Goal: Transaction & Acquisition: Purchase product/service

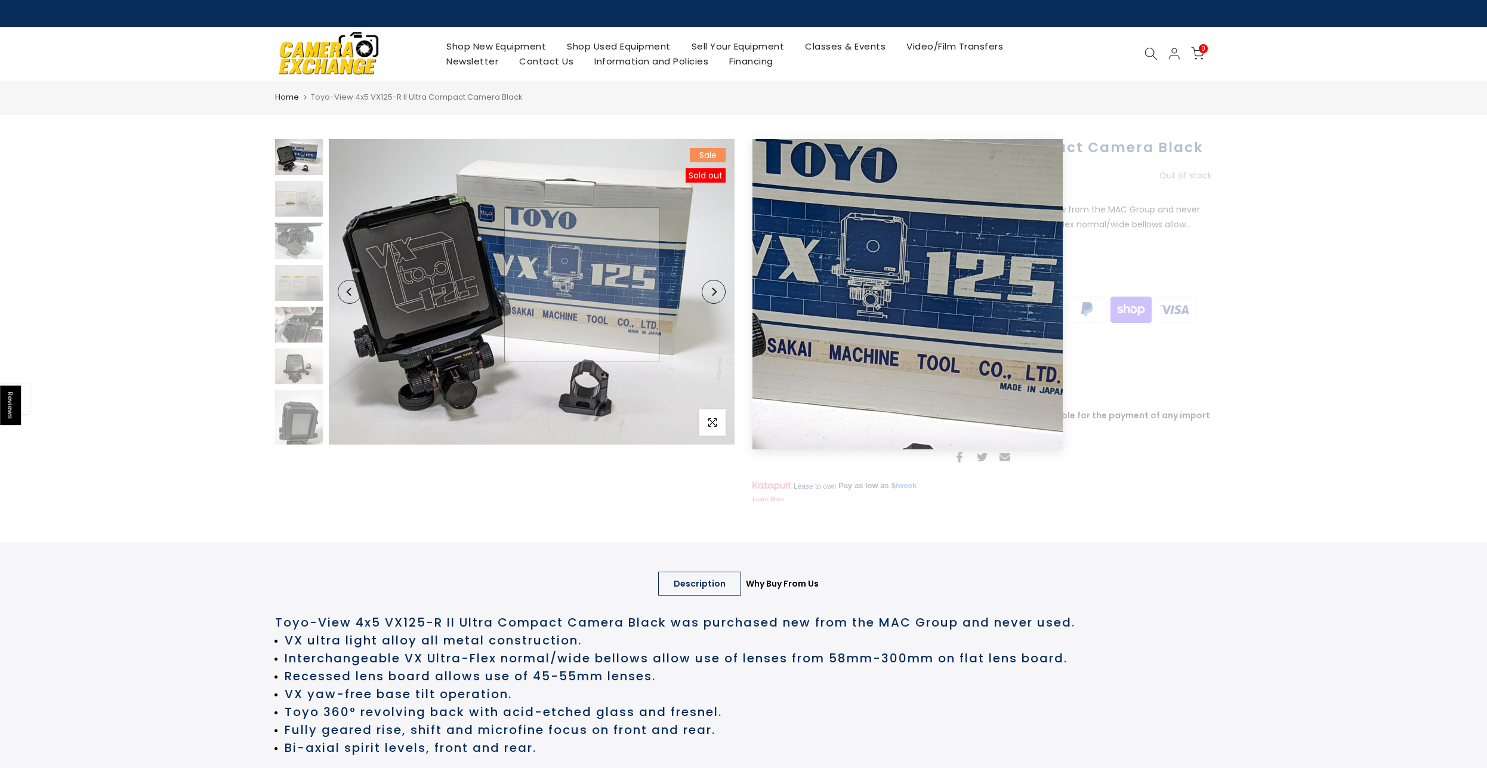
click at [582, 285] on img at bounding box center [532, 292] width 406 height 306
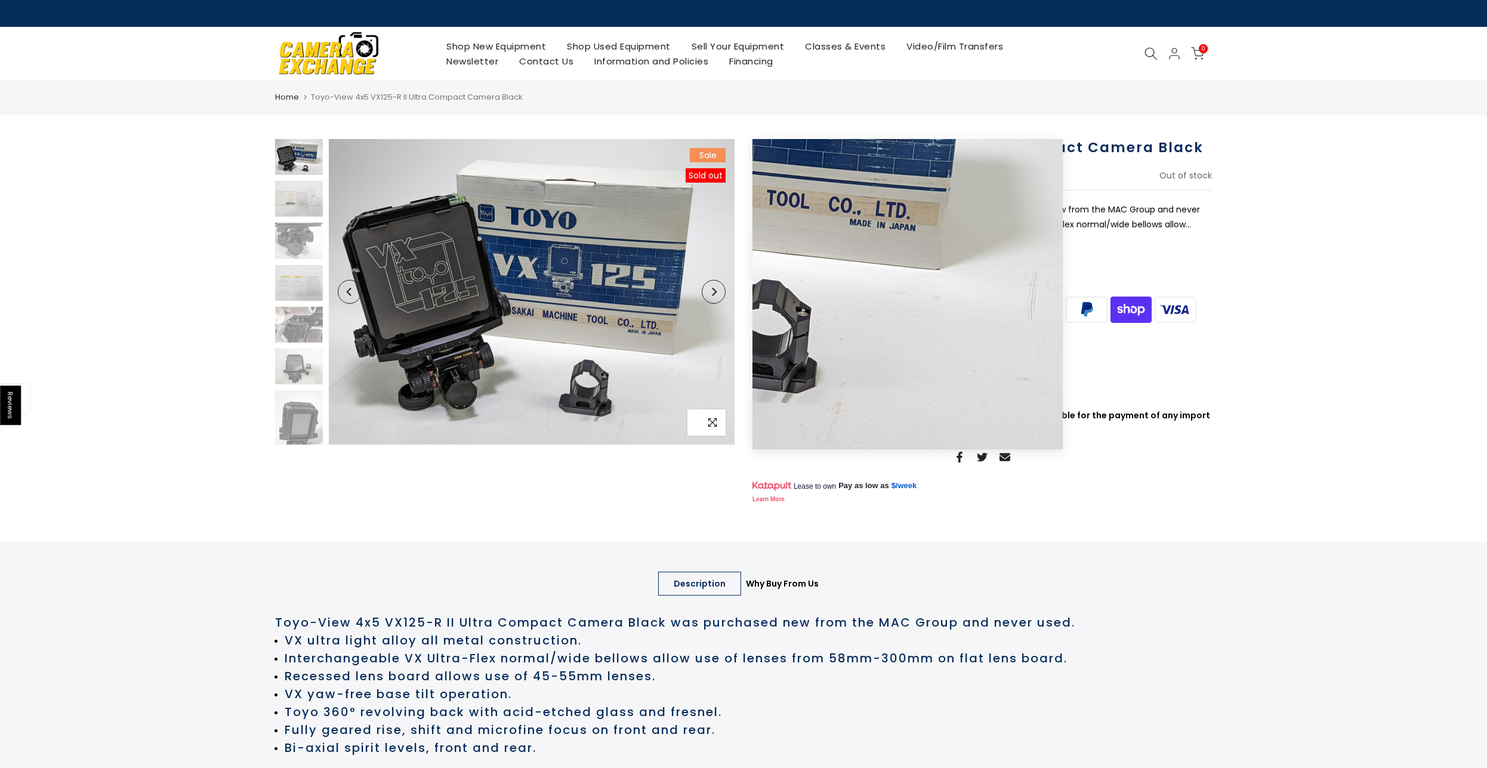
click at [722, 431] on span "button" at bounding box center [712, 422] width 26 height 26
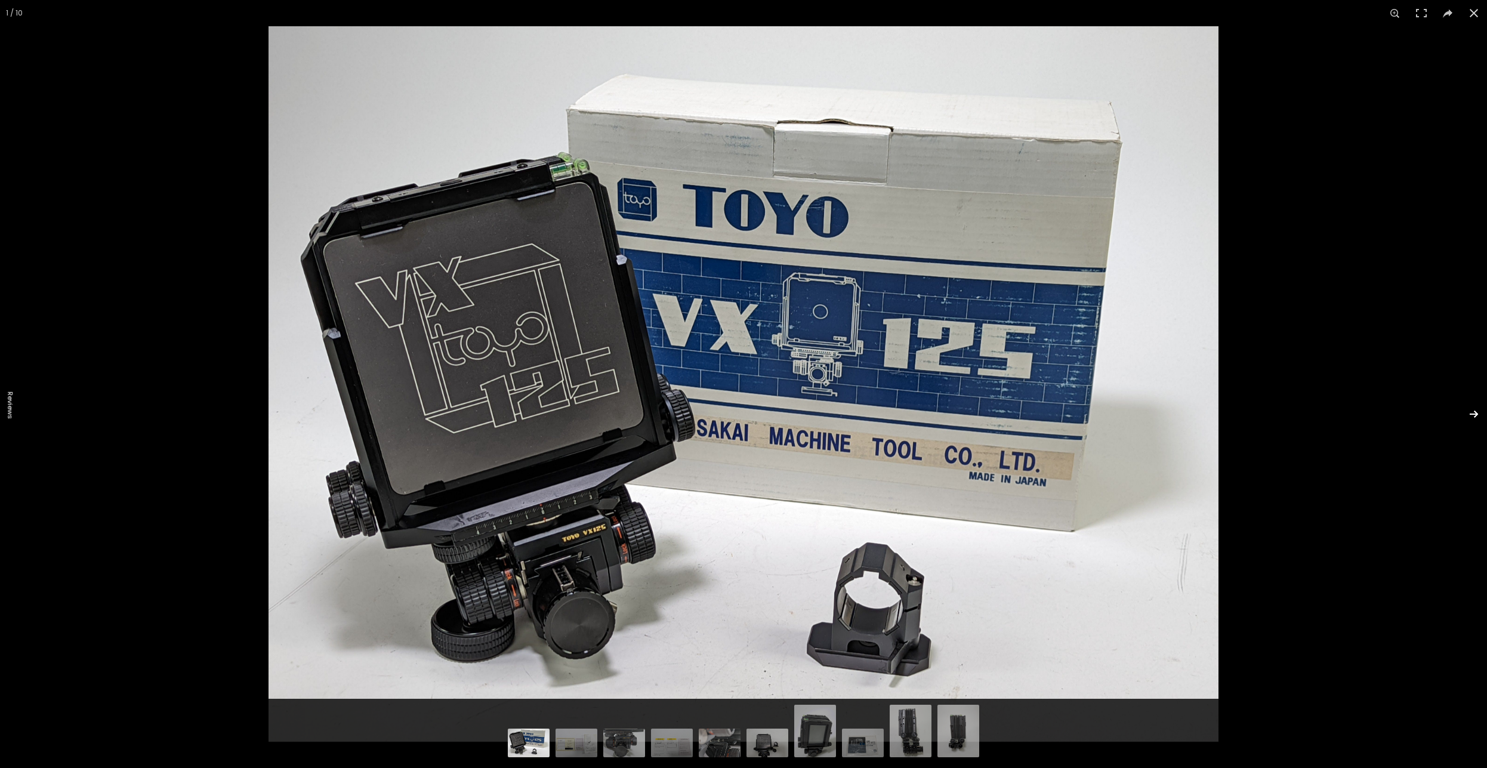
click at [1475, 412] on button at bounding box center [1466, 414] width 42 height 60
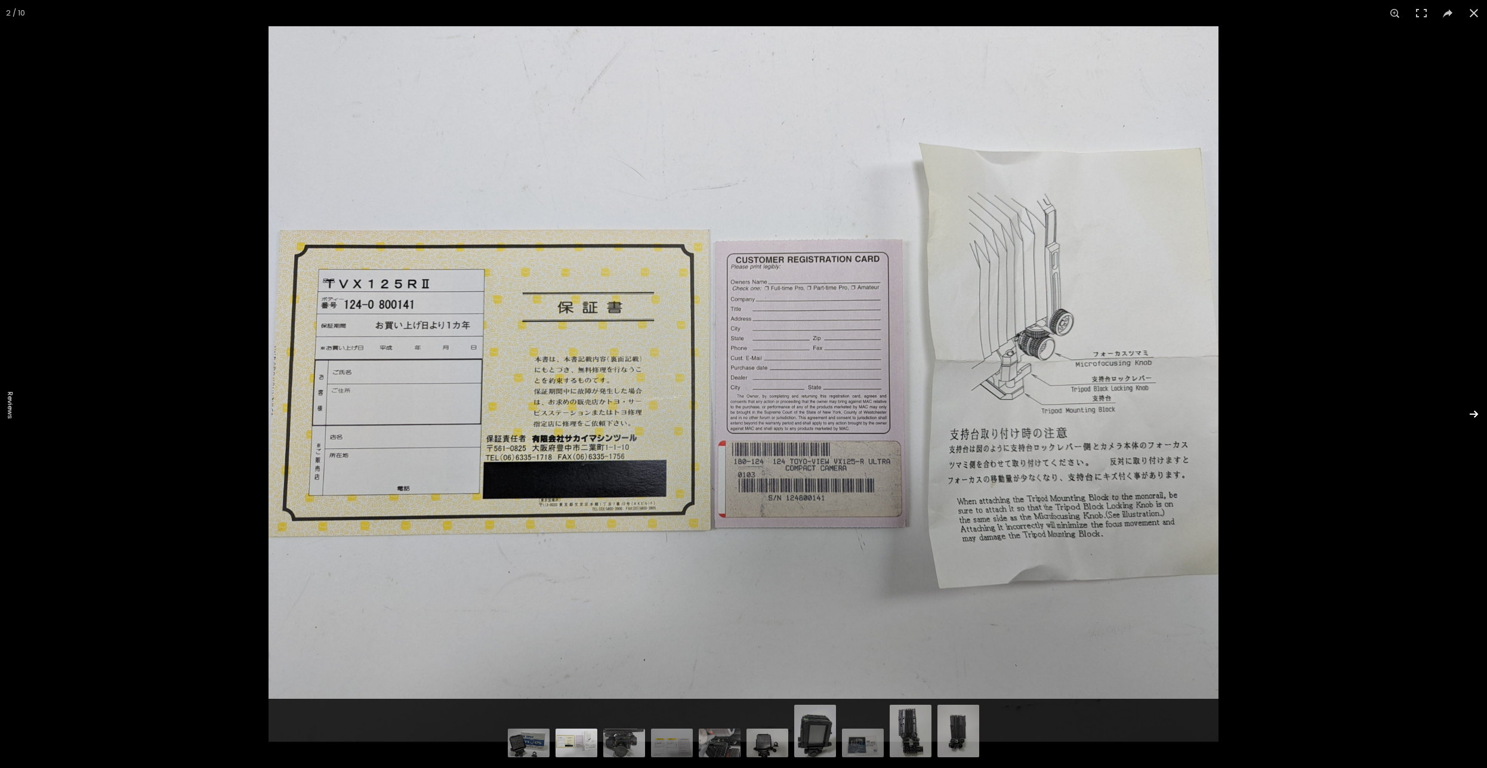
click at [1475, 412] on button at bounding box center [1466, 414] width 42 height 60
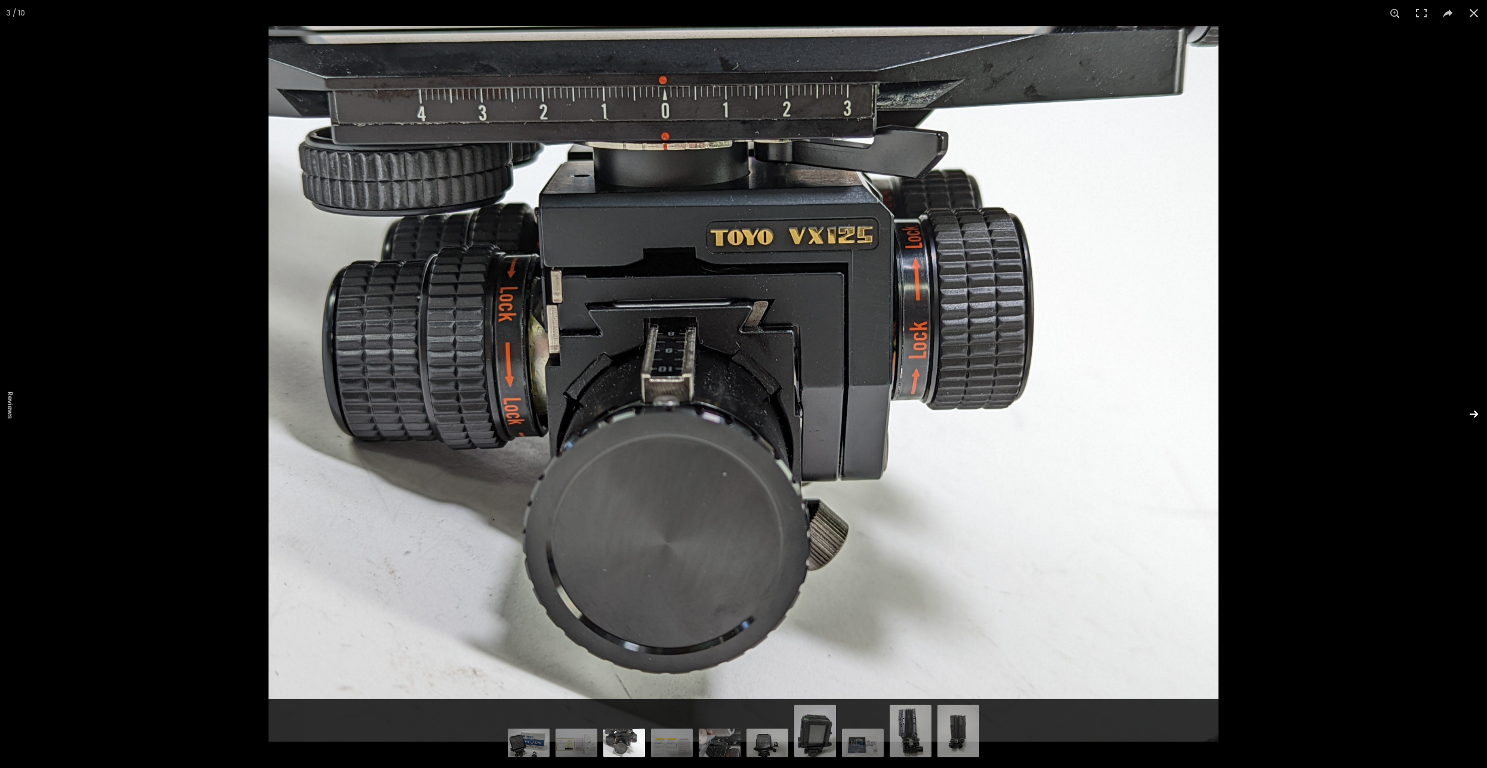
click at [1475, 412] on button at bounding box center [1466, 414] width 42 height 60
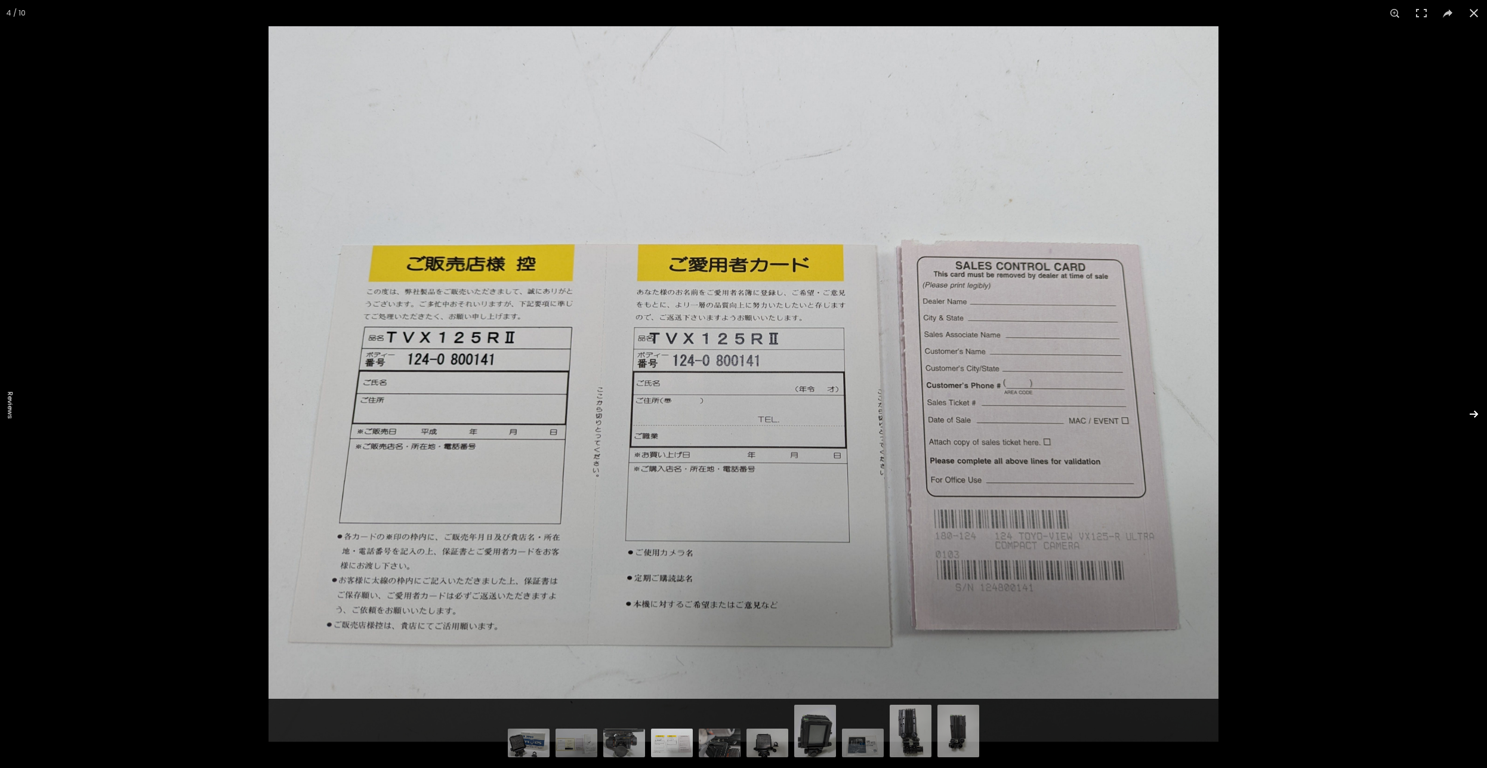
click at [1475, 412] on button at bounding box center [1466, 414] width 42 height 60
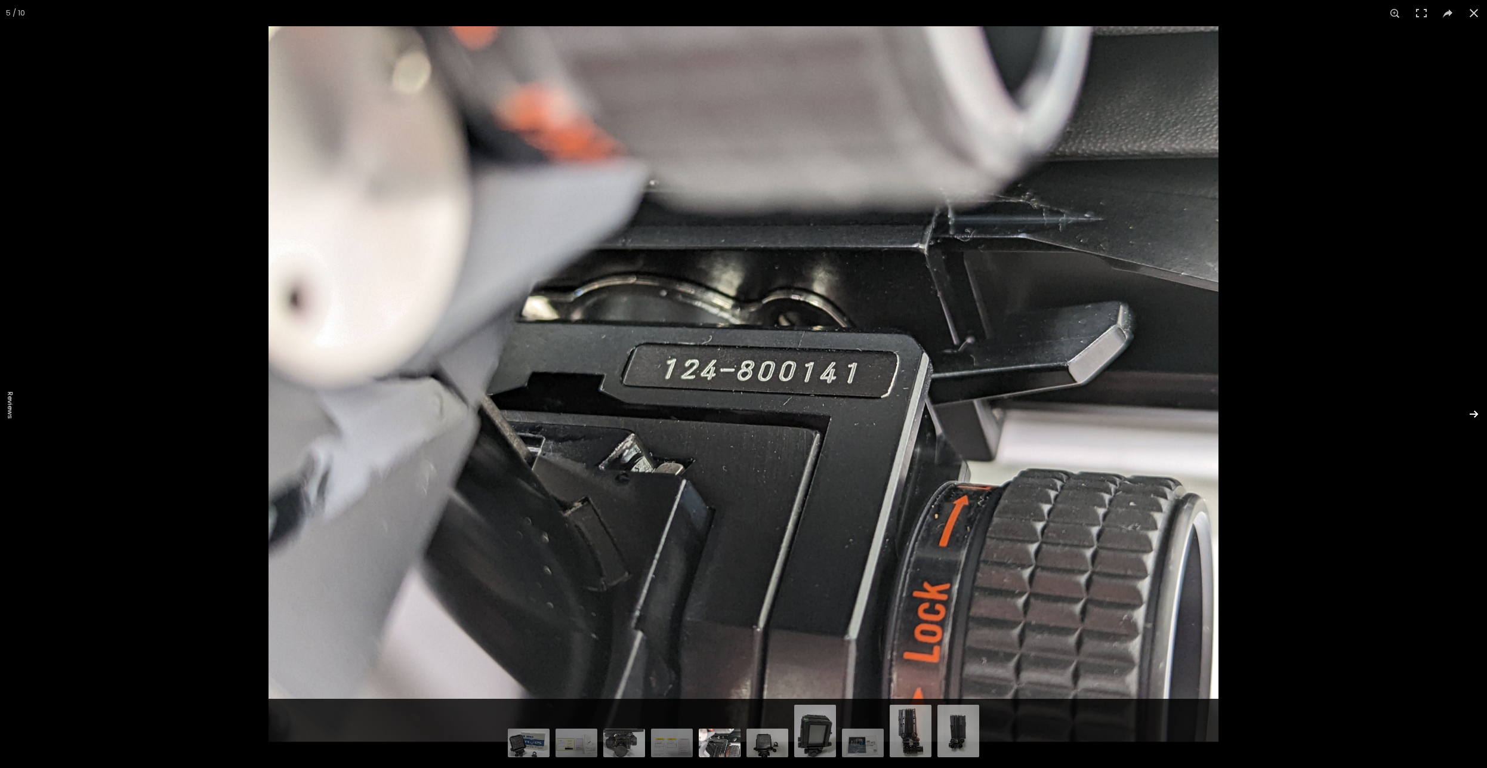
click at [1475, 412] on button at bounding box center [1466, 414] width 42 height 60
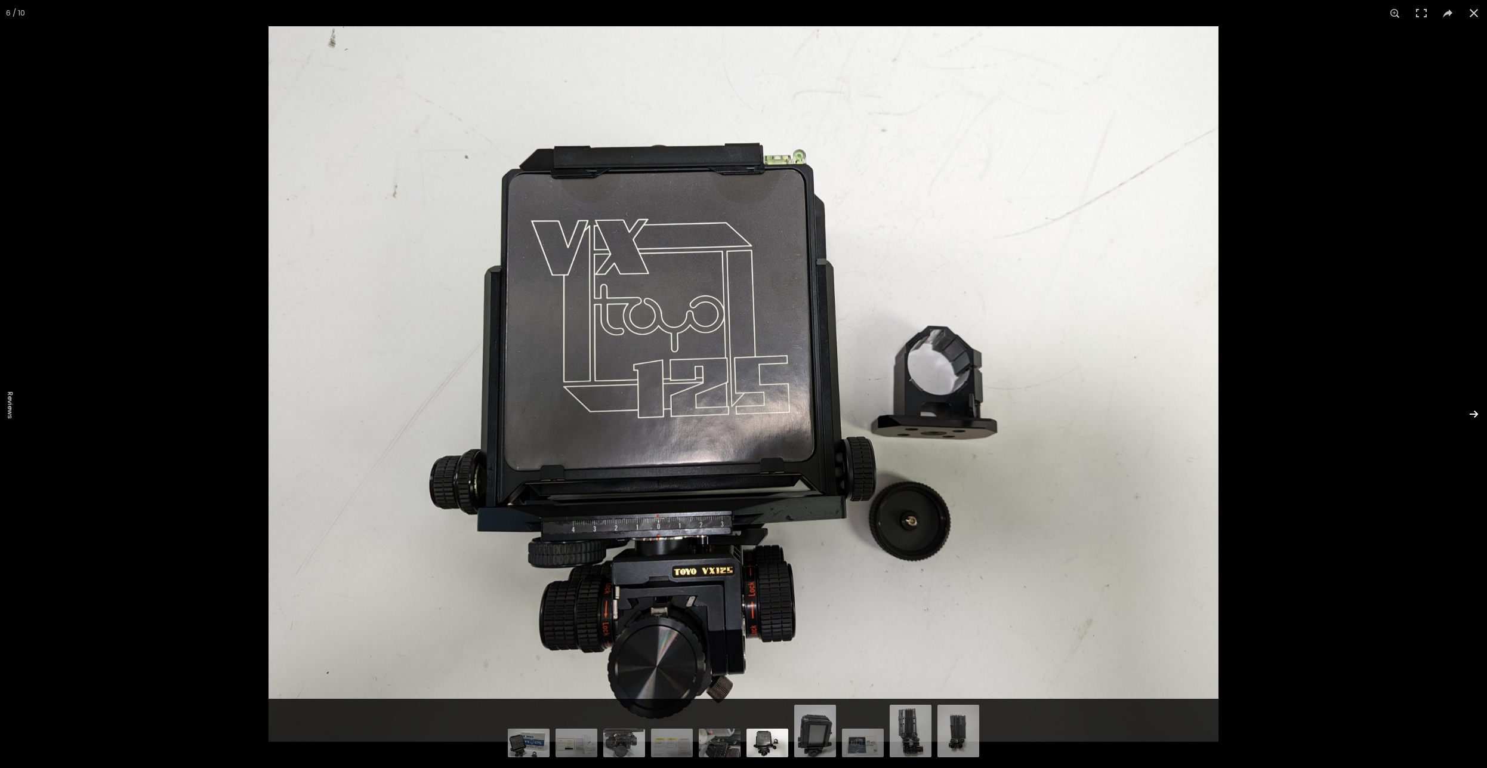
click at [1475, 412] on button at bounding box center [1466, 414] width 42 height 60
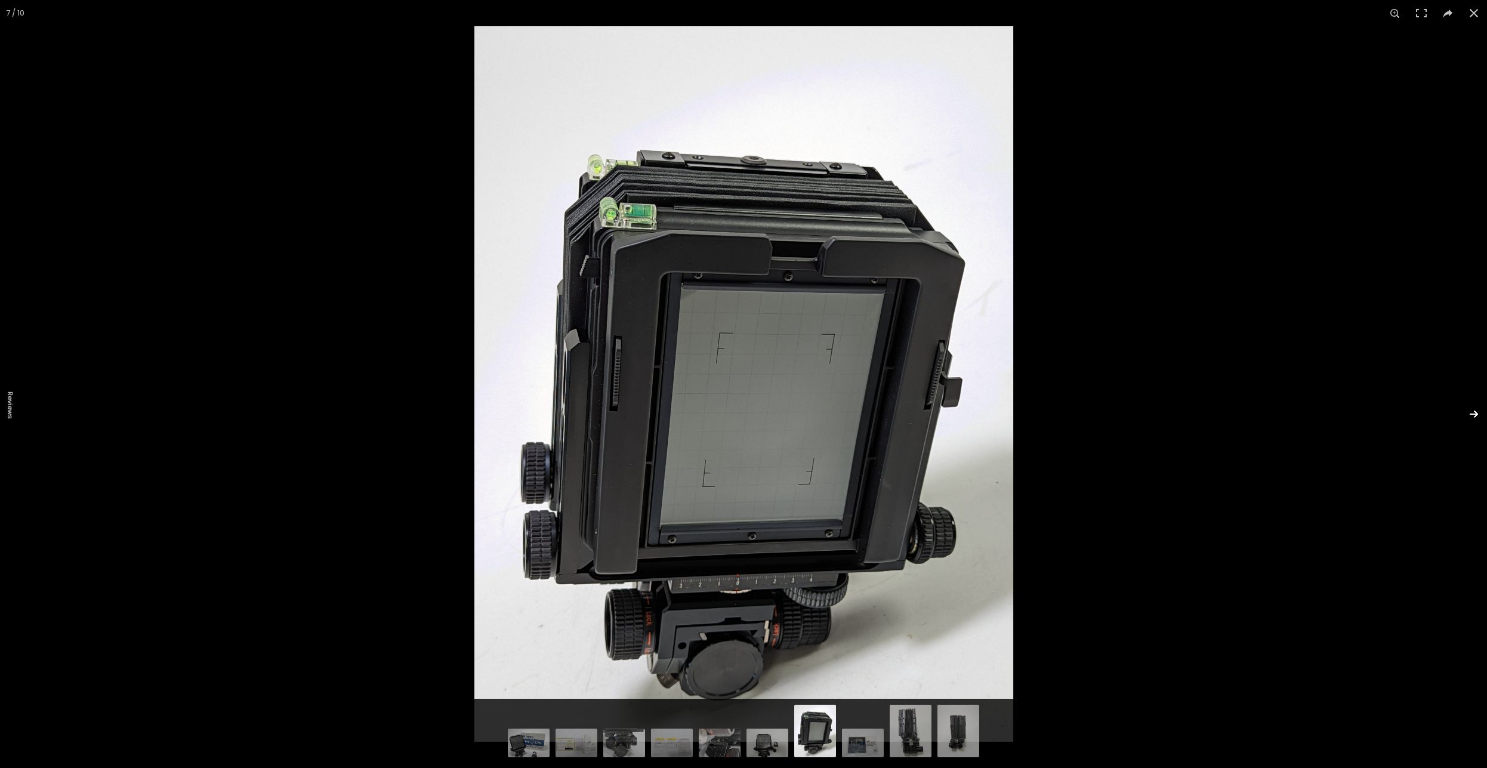
click at [1475, 412] on button at bounding box center [1466, 414] width 42 height 60
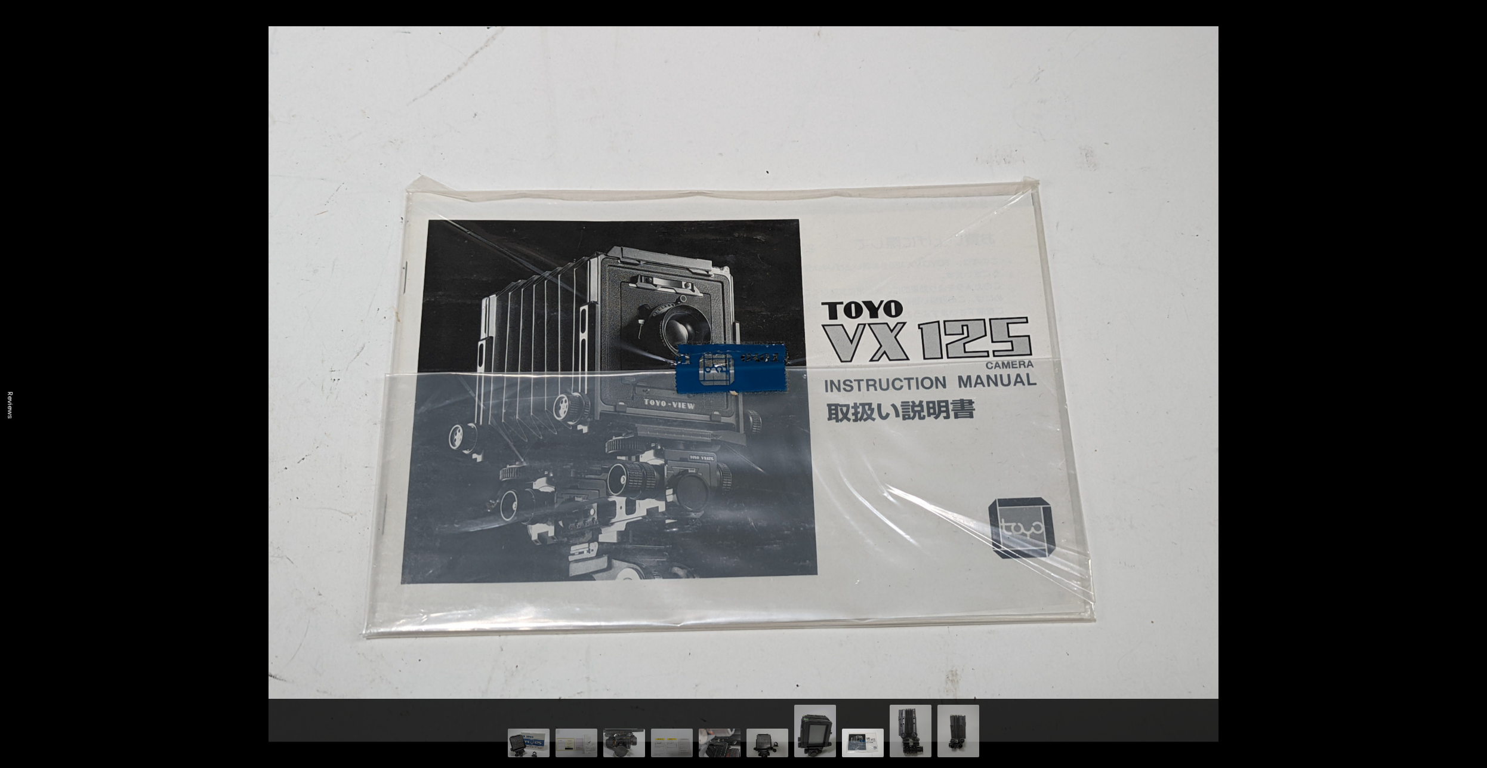
click at [1475, 412] on button at bounding box center [1466, 414] width 42 height 60
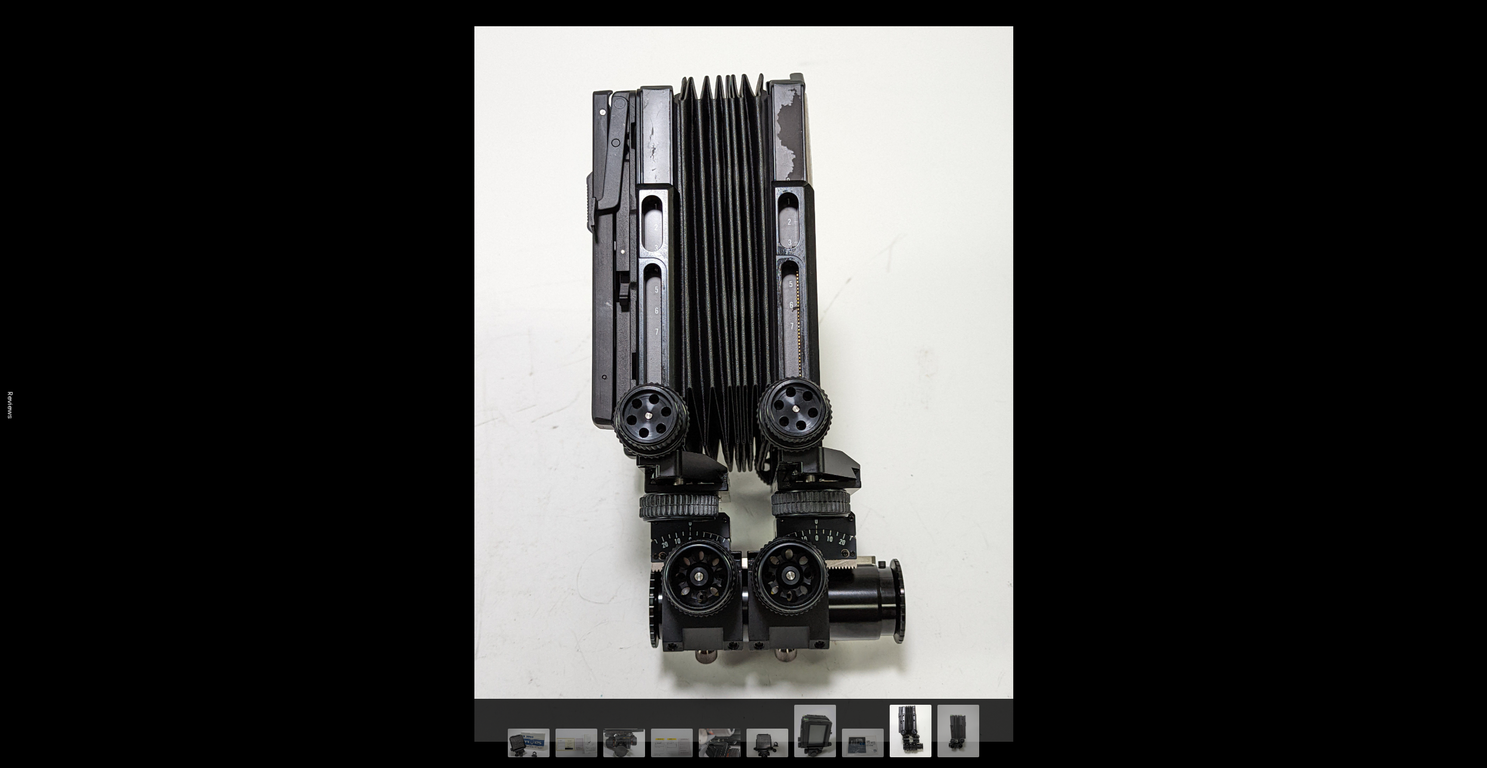
click at [1475, 412] on button at bounding box center [1466, 414] width 42 height 60
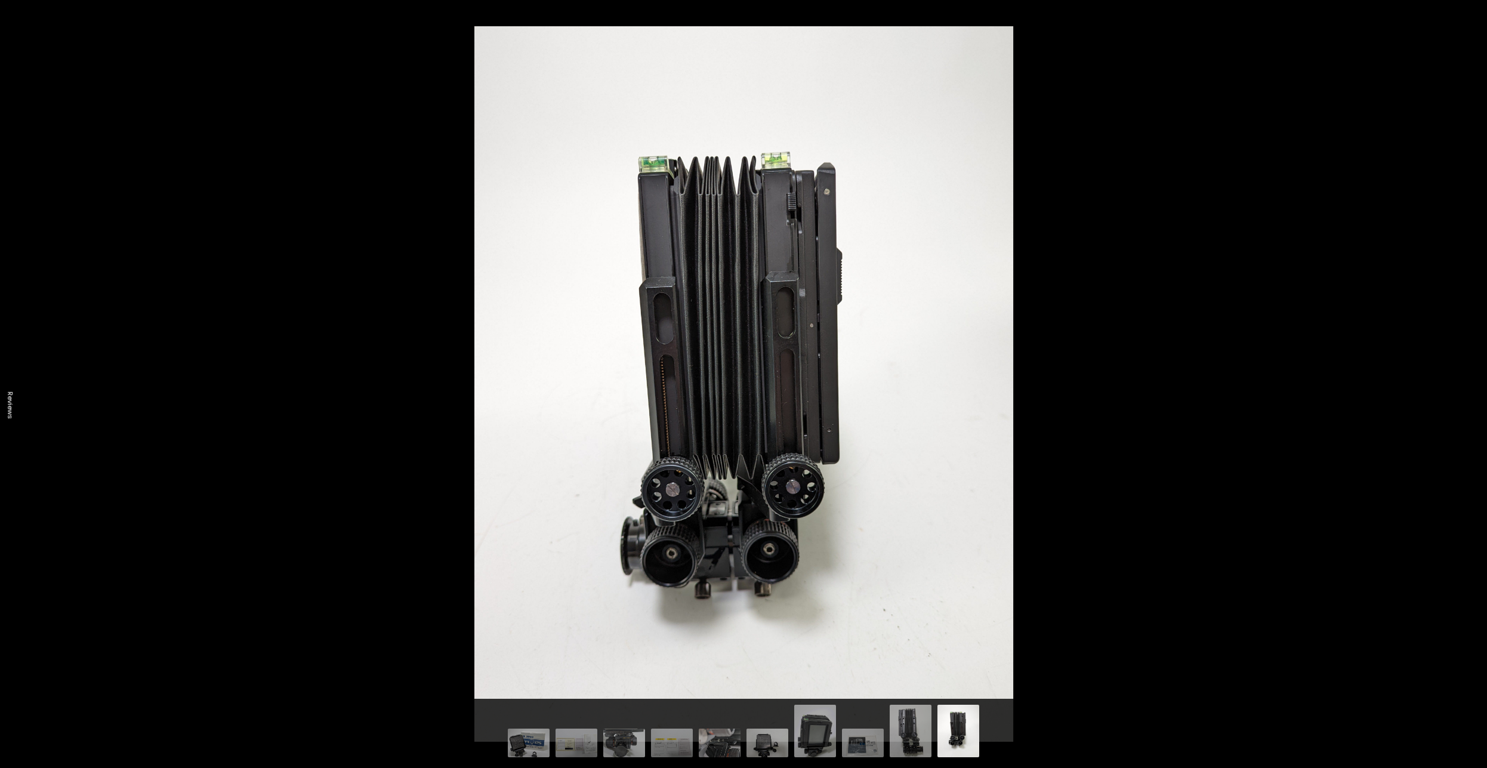
click at [1475, 412] on button at bounding box center [1466, 414] width 42 height 60
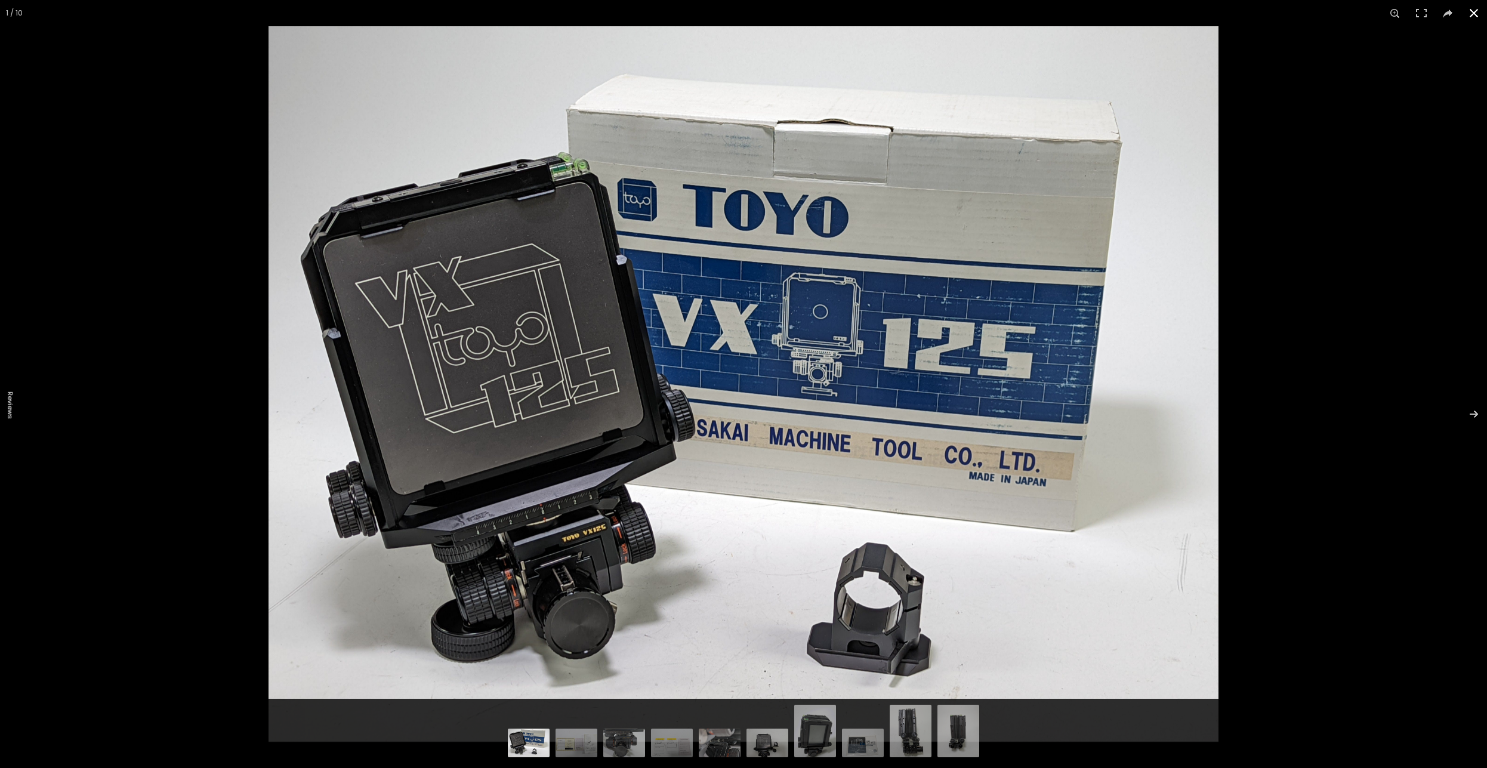
click at [1475, 10] on button at bounding box center [1474, 13] width 26 height 26
